Goal: Task Accomplishment & Management: Manage account settings

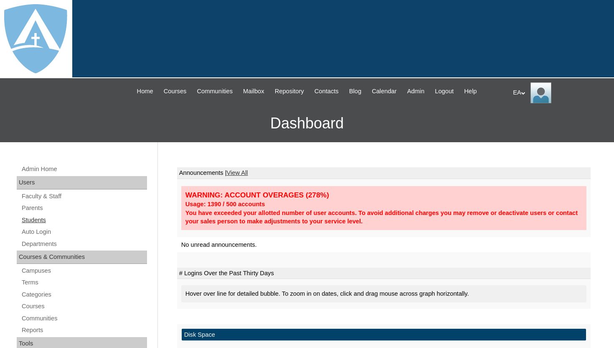
click at [36, 220] on link "Students" at bounding box center [84, 220] width 126 height 10
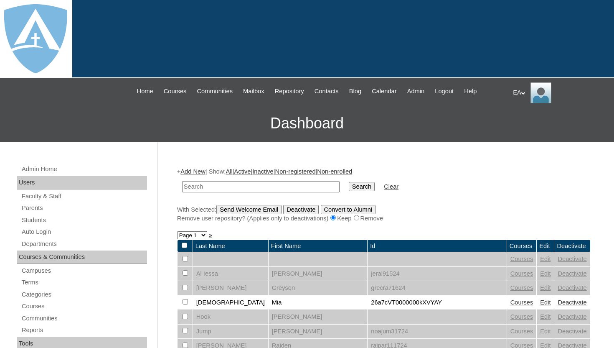
click at [234, 185] on input "text" at bounding box center [261, 186] width 158 height 11
type input "joel"
click at [350, 188] on input "Search" at bounding box center [362, 186] width 26 height 9
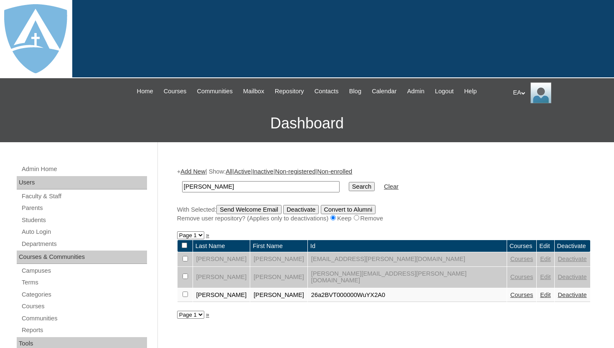
click at [511, 274] on link "Courses" at bounding box center [522, 276] width 23 height 7
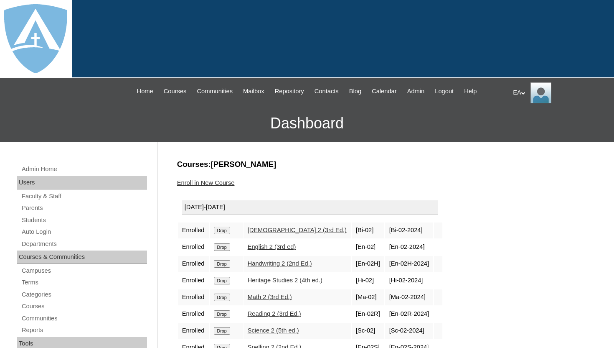
click at [228, 227] on input "Drop" at bounding box center [222, 231] width 16 height 8
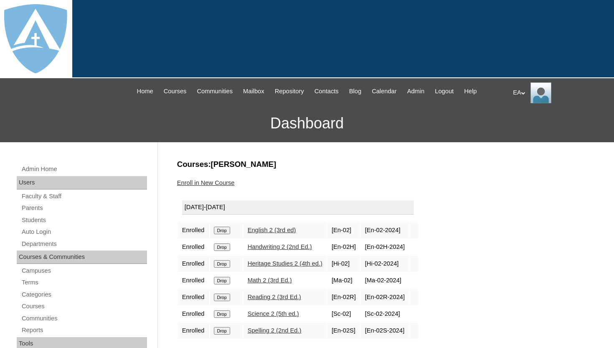
click at [224, 230] on input "Drop" at bounding box center [222, 231] width 16 height 8
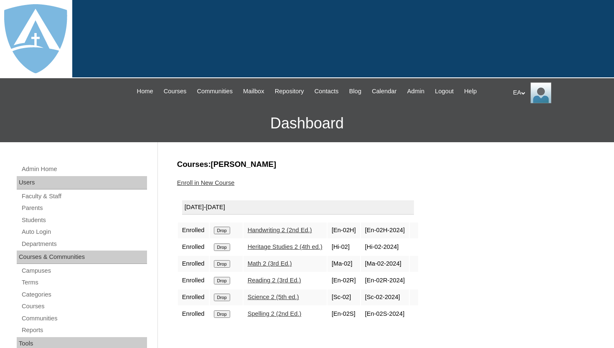
click at [228, 228] on input "Drop" at bounding box center [222, 231] width 16 height 8
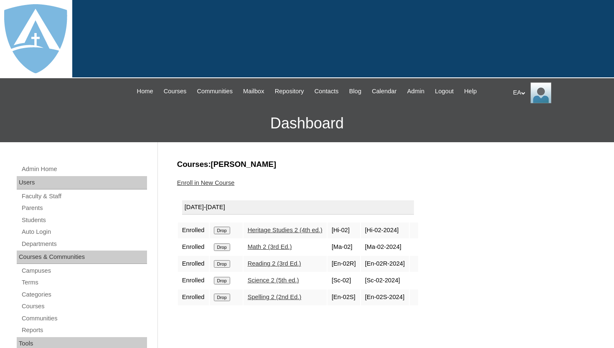
click at [224, 230] on input "Drop" at bounding box center [222, 231] width 16 height 8
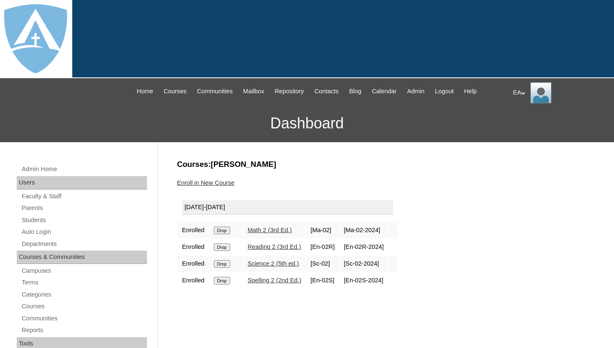
click at [225, 229] on input "Drop" at bounding box center [222, 231] width 16 height 8
click at [222, 230] on input "Drop" at bounding box center [222, 231] width 16 height 8
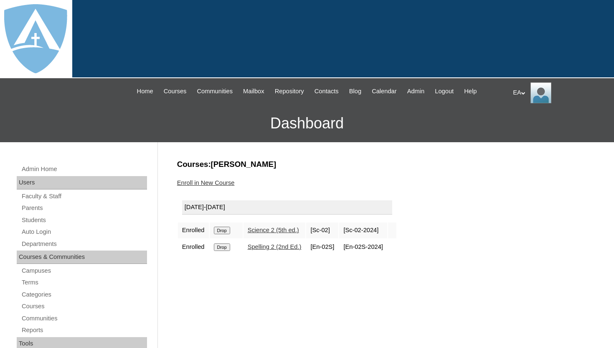
click at [226, 231] on input "Drop" at bounding box center [222, 231] width 16 height 8
click at [226, 229] on input "Drop" at bounding box center [222, 231] width 16 height 8
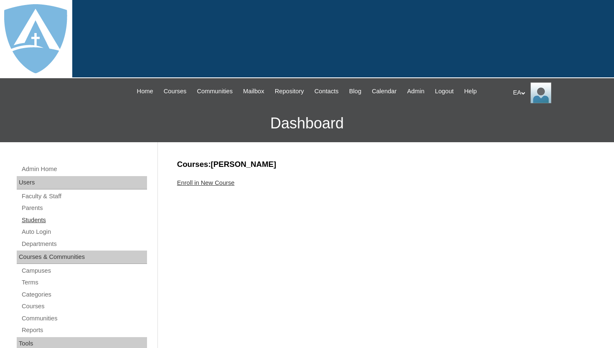
click at [43, 220] on link "Students" at bounding box center [84, 220] width 126 height 10
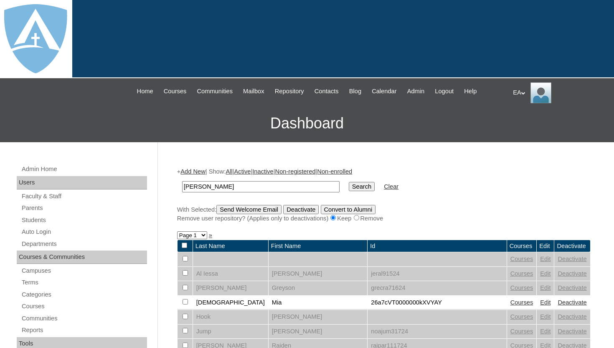
type input "joel ortiz"
click at [349, 182] on input "Search" at bounding box center [362, 186] width 26 height 9
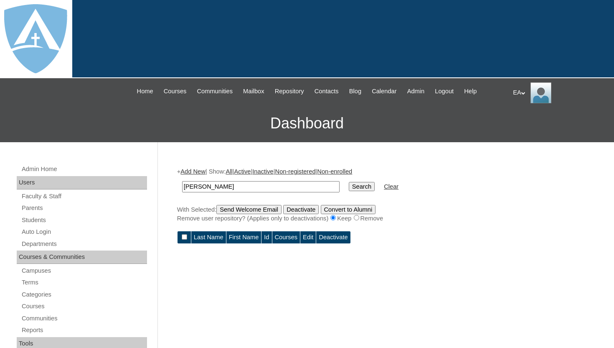
drag, startPoint x: 199, startPoint y: 187, endPoint x: 232, endPoint y: 176, distance: 34.9
click at [228, 185] on input "joel ortiz" at bounding box center [261, 186] width 158 height 11
type input "[PERSON_NAME]"
click at [356, 184] on input "Search" at bounding box center [362, 186] width 26 height 9
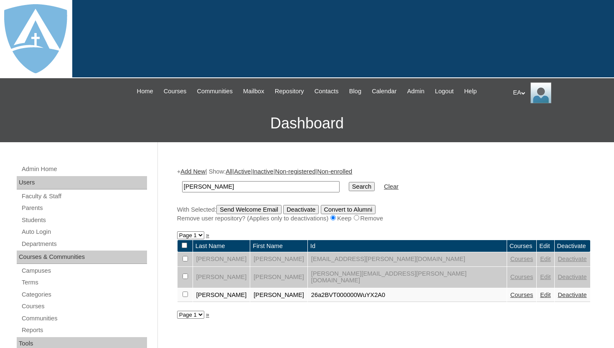
click at [540, 258] on link "Edit" at bounding box center [545, 258] width 10 height 7
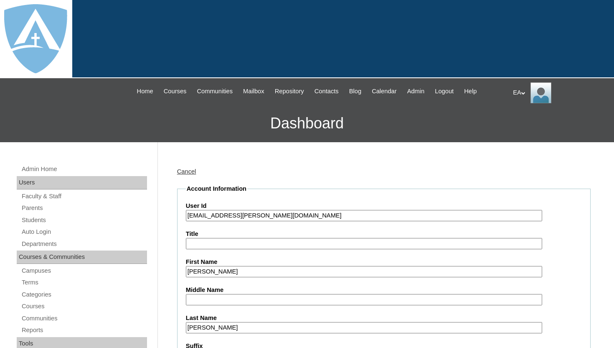
type input "HomeschoolAdmin"
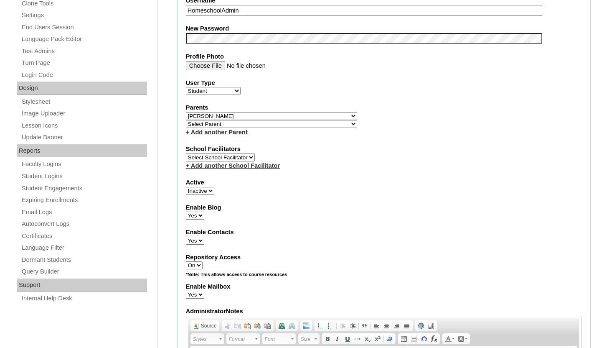
scroll to position [418, 0]
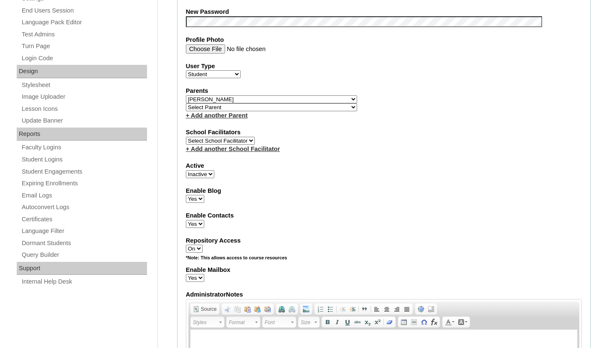
click at [206, 175] on select "Active Inactive" at bounding box center [200, 174] width 28 height 8
select select "1"
click at [186, 170] on select "Active Inactive" at bounding box center [200, 174] width 28 height 8
click at [360, 179] on fieldset "Account Information User Id 26joel.ortiz@enlightiumstudent.com Title First Name…" at bounding box center [384, 105] width 414 height 678
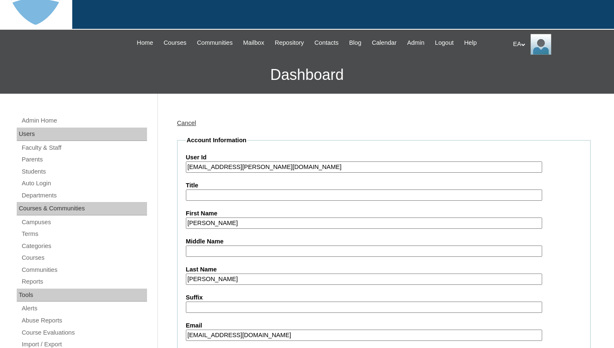
scroll to position [50, 0]
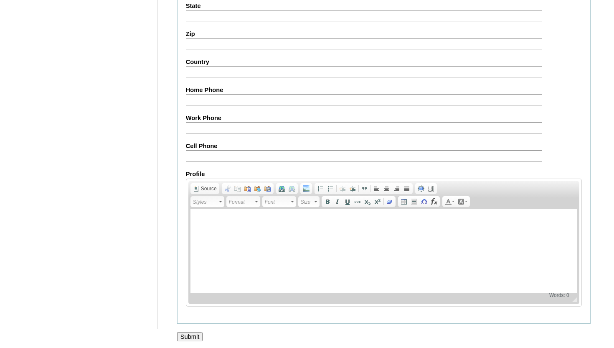
scroll to position [972, 0]
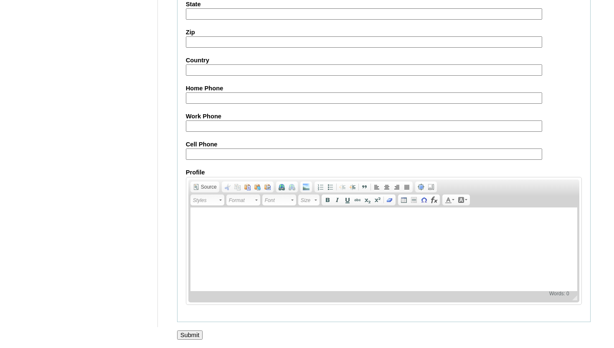
click at [193, 335] on input "Submit" at bounding box center [190, 334] width 26 height 9
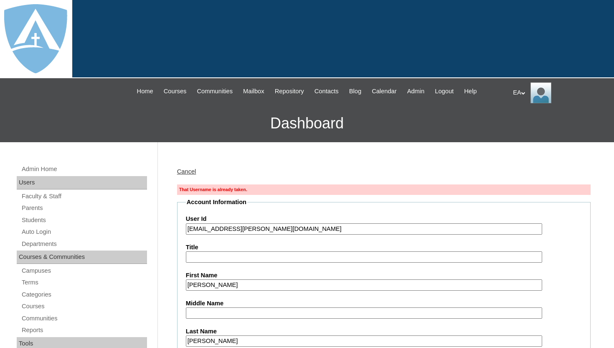
drag, startPoint x: 303, startPoint y: 229, endPoint x: 182, endPoint y: 227, distance: 120.4
drag, startPoint x: 196, startPoint y: 229, endPoint x: 302, endPoint y: 226, distance: 106.2
click at [302, 226] on input "26joel.ortiz@enlightiumstudent.com" at bounding box center [364, 228] width 357 height 11
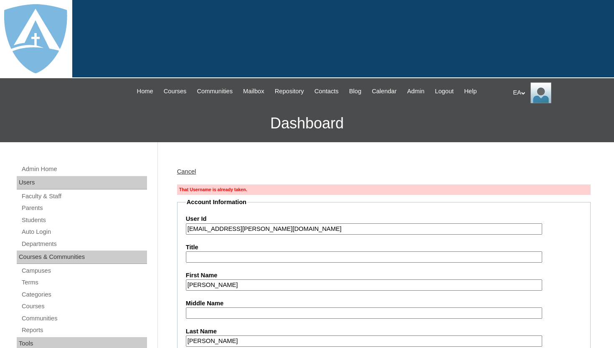
paste input "a2BVT000000VKdZ2AW"
type input "26a2BVT000000VKdZ2AW"
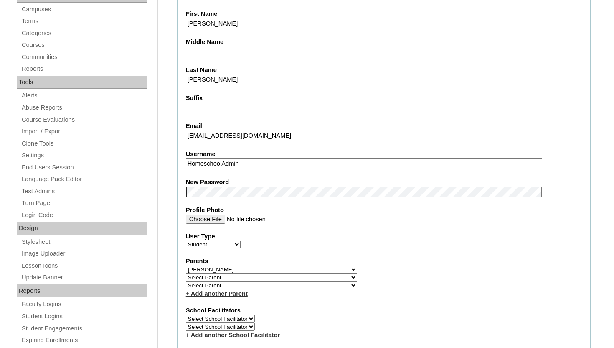
scroll to position [268, 0]
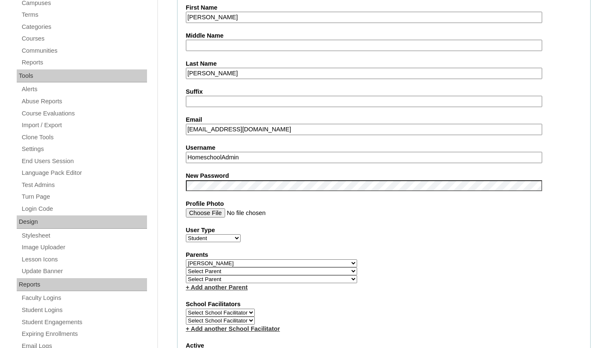
click at [301, 134] on input "lisandraort@gmail.com" at bounding box center [364, 129] width 357 height 11
drag, startPoint x: 278, startPoint y: 130, endPoint x: 179, endPoint y: 129, distance: 99.1
click at [179, 129] on fieldset "Account Information User Id 26a2BVT000000VKdZ2AW Title First Name Joel Middle N…" at bounding box center [384, 276] width 414 height 693
paste input "joel.ortiz@enlightiumstudent"
type input "joel.ortiz@enlightiumstudent.com"
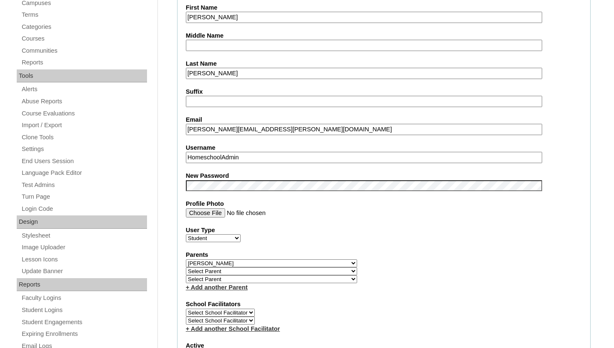
drag, startPoint x: 253, startPoint y: 155, endPoint x: 163, endPoint y: 153, distance: 90.3
paste input "joel.ortiz@enlightiumstudent.com"
type input "joel.ortiz@enlightiumstudent.com"
click at [339, 292] on fieldset "Account Information User Id 26a2BVT000000VKdZ2AW Title First Name Joel Middle N…" at bounding box center [384, 276] width 414 height 693
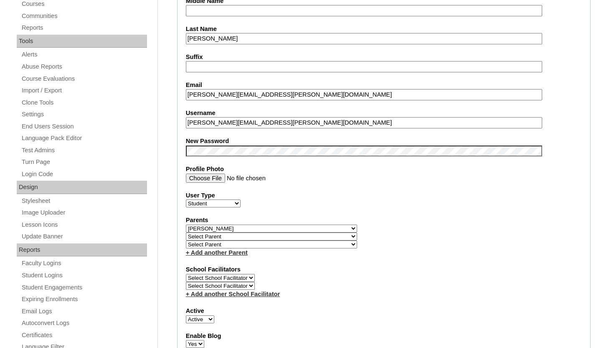
scroll to position [318, 0]
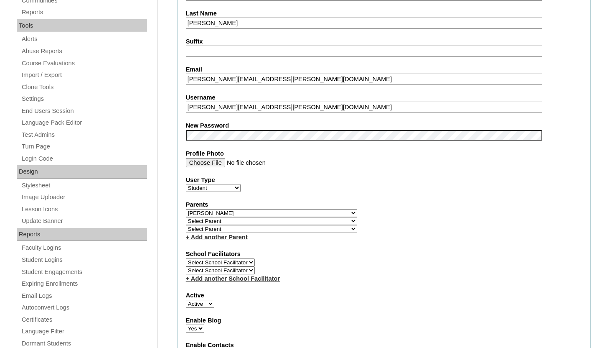
click at [238, 213] on select "Select Parent Abbas, Tahani Garcia, Rosa Kaneko, Chad Labourdette, Jessica Nich…" at bounding box center [271, 213] width 171 height 8
click at [186, 209] on select "Select Parent Abbas, Tahani Garcia, Rosa Kaneko, Chad Labourdette, Jessica Nich…" at bounding box center [271, 213] width 171 height 8
click at [339, 207] on label "Parents" at bounding box center [384, 204] width 396 height 9
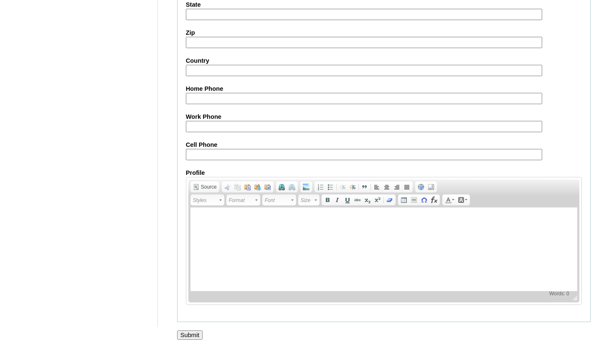
scroll to position [1001, 0]
click at [189, 334] on input "Submit" at bounding box center [190, 334] width 26 height 9
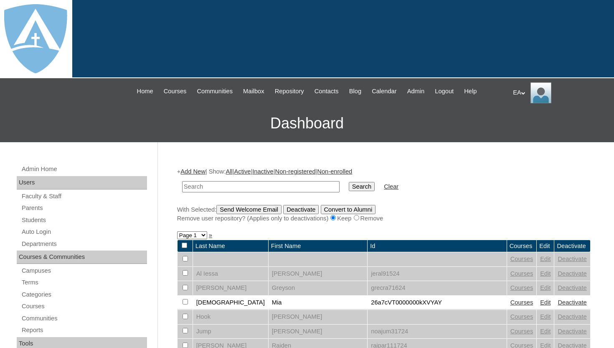
click at [298, 189] on input "text" at bounding box center [261, 186] width 158 height 11
type input "[PERSON_NAME]"
click at [350, 185] on input "Search" at bounding box center [362, 186] width 26 height 9
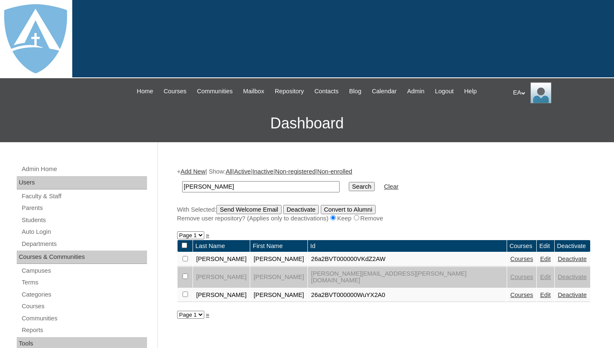
click at [511, 258] on link "Courses" at bounding box center [522, 258] width 23 height 7
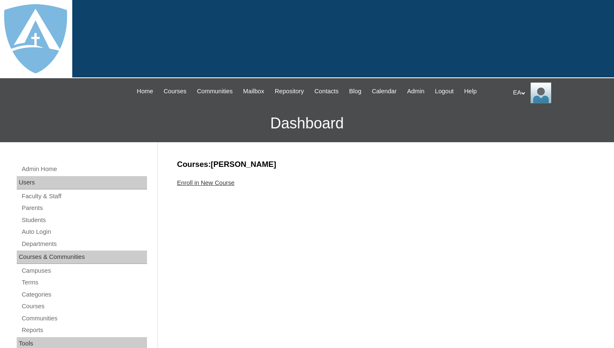
click at [232, 184] on link "Enroll in New Course" at bounding box center [206, 182] width 58 height 7
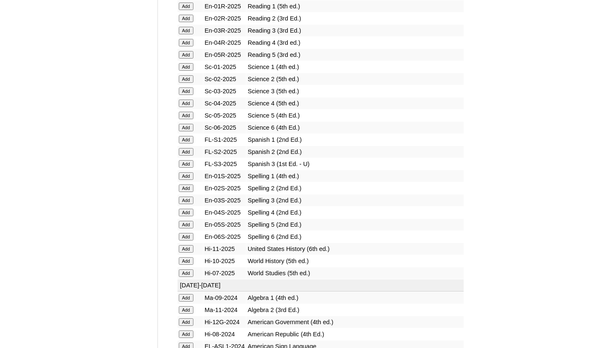
scroll to position [1072, 0]
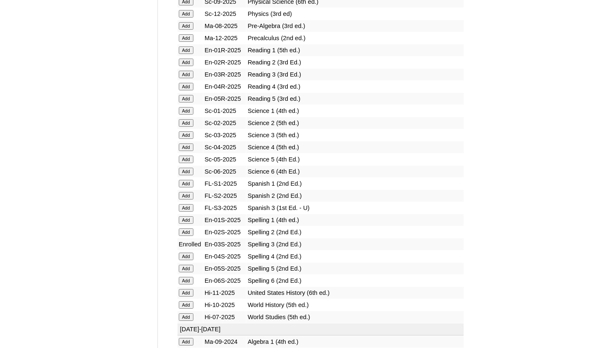
scroll to position [1025, 0]
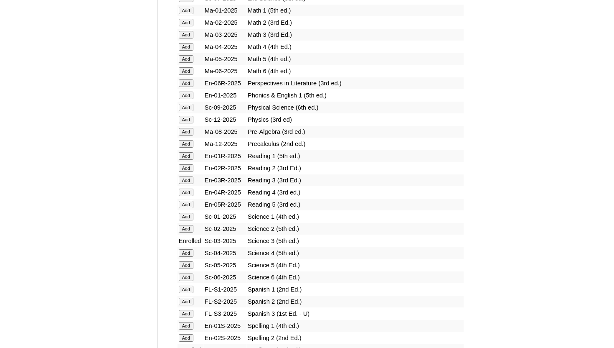
scroll to position [917, 0]
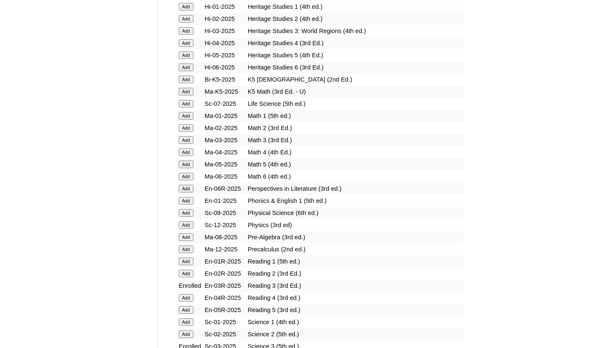
scroll to position [820, 0]
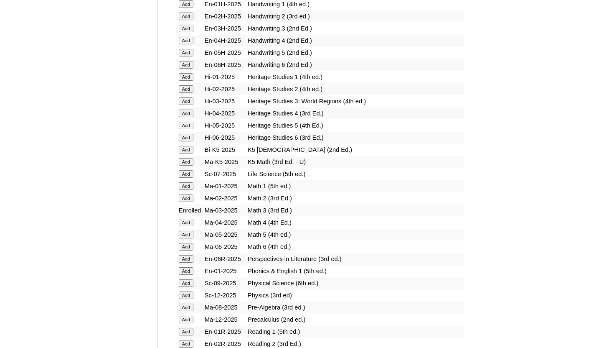
scroll to position [747, 0]
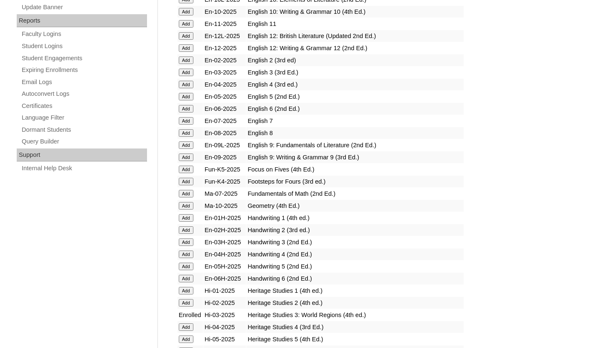
scroll to position [535, 0]
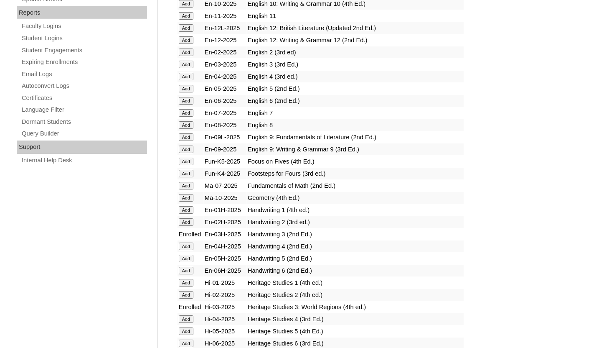
scroll to position [529, 0]
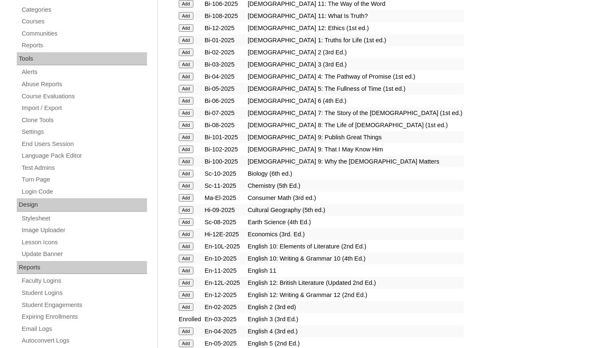
scroll to position [281, 0]
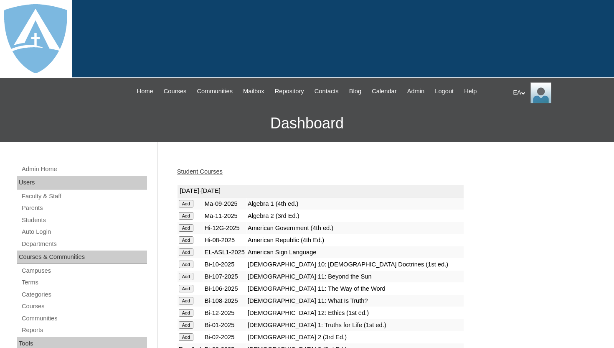
click at [213, 172] on link "Student Courses" at bounding box center [200, 171] width 46 height 7
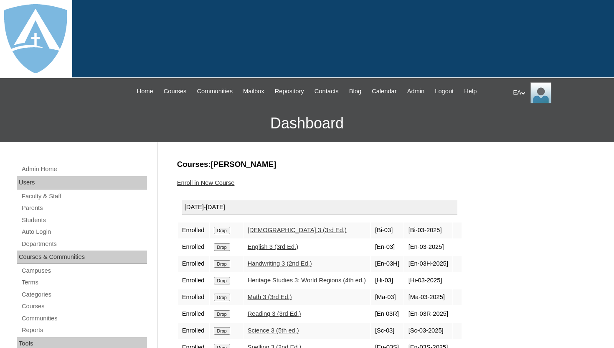
click at [280, 160] on h3 "Courses:[PERSON_NAME]" at bounding box center [384, 164] width 414 height 11
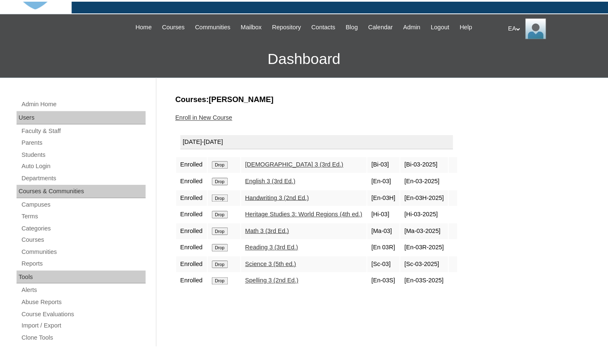
scroll to position [67, 0]
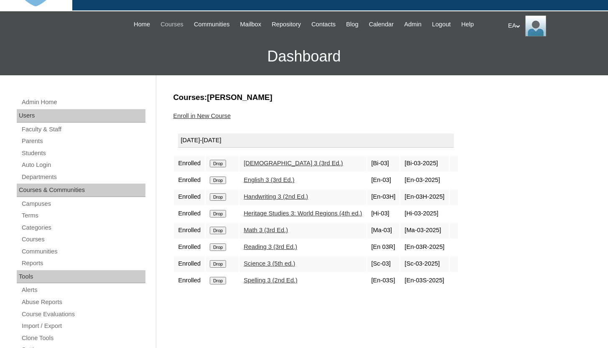
click at [161, 23] on span "Courses" at bounding box center [172, 25] width 23 height 10
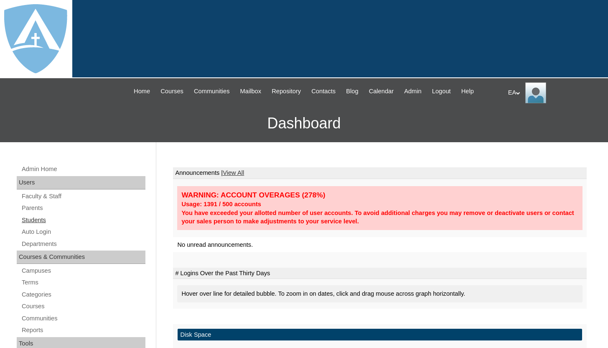
click at [32, 219] on link "Students" at bounding box center [83, 220] width 125 height 10
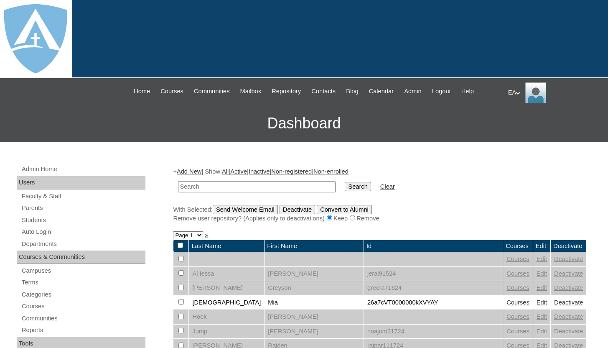
click at [207, 187] on input "text" at bounding box center [257, 186] width 158 height 11
type input "[PERSON_NAME]"
click at [349, 190] on input "Search" at bounding box center [358, 186] width 26 height 9
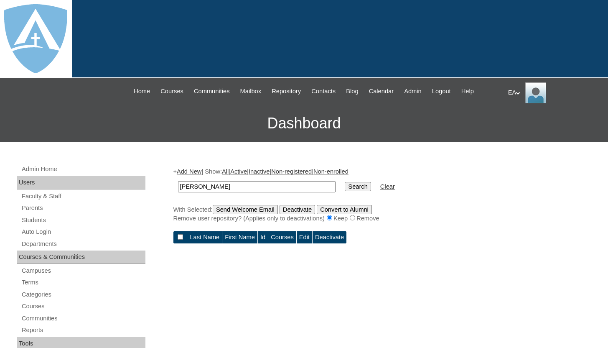
drag, startPoint x: 201, startPoint y: 185, endPoint x: 239, endPoint y: 184, distance: 37.6
click at [239, 185] on input "[PERSON_NAME]" at bounding box center [257, 186] width 158 height 11
click at [345, 182] on input "Search" at bounding box center [358, 186] width 26 height 9
drag, startPoint x: 201, startPoint y: 188, endPoint x: 245, endPoint y: 186, distance: 43.5
click at [245, 188] on input "[PERSON_NAME]" at bounding box center [257, 186] width 158 height 11
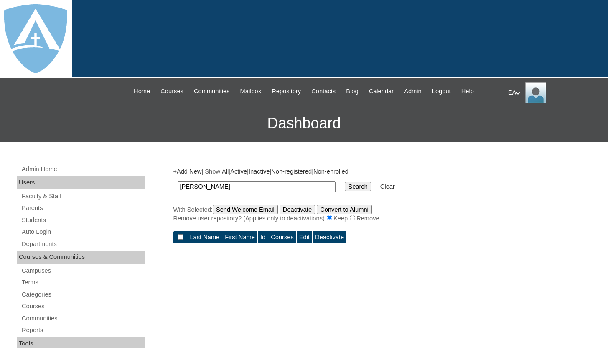
type input "[PERSON_NAME]"
click at [359, 187] on input "Search" at bounding box center [358, 186] width 26 height 9
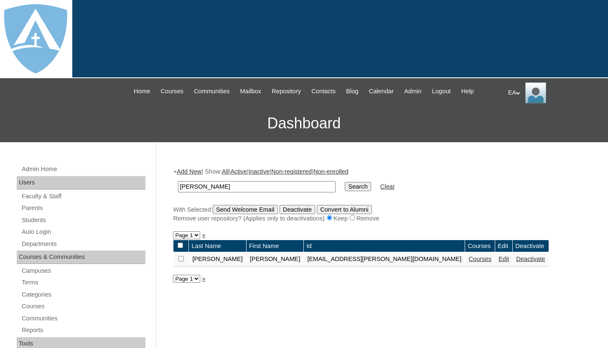
click at [469, 259] on link "Courses" at bounding box center [480, 258] width 23 height 7
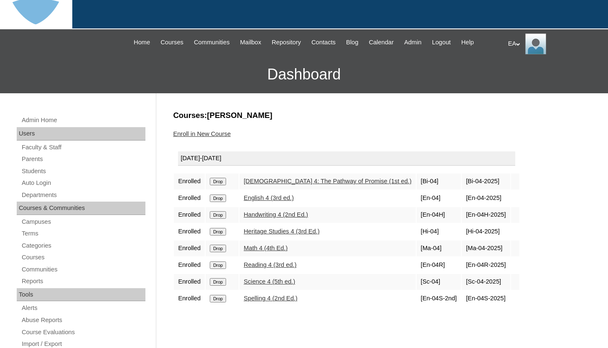
scroll to position [50, 0]
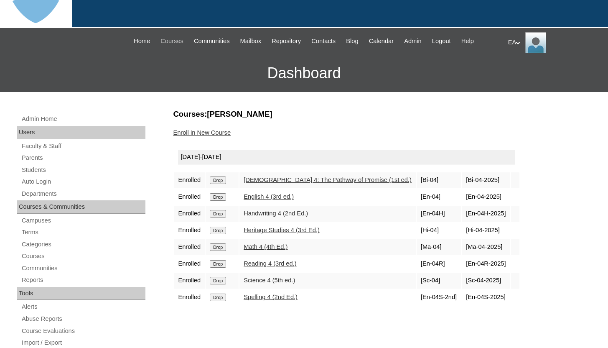
click at [161, 41] on span "Courses" at bounding box center [172, 41] width 23 height 10
